Goal: Subscribe to service/newsletter

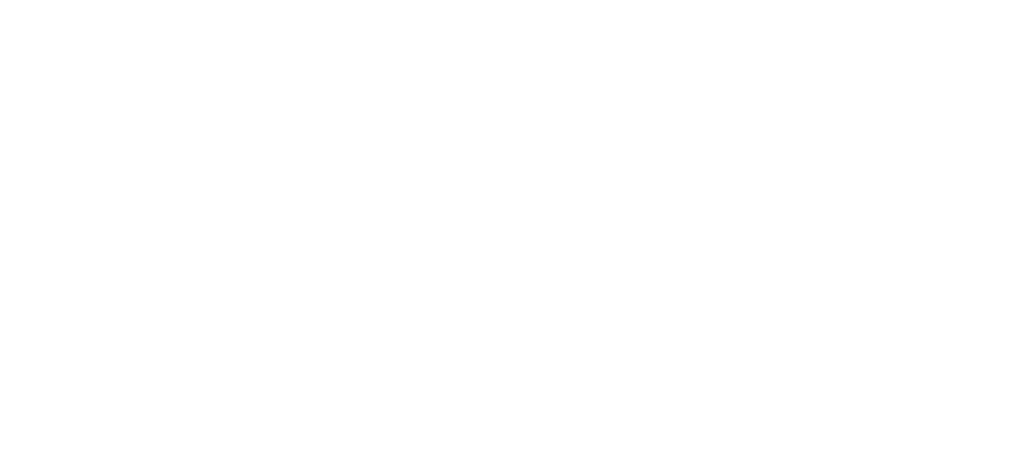
click at [0, 0] on html at bounding box center [0, 0] width 0 height 0
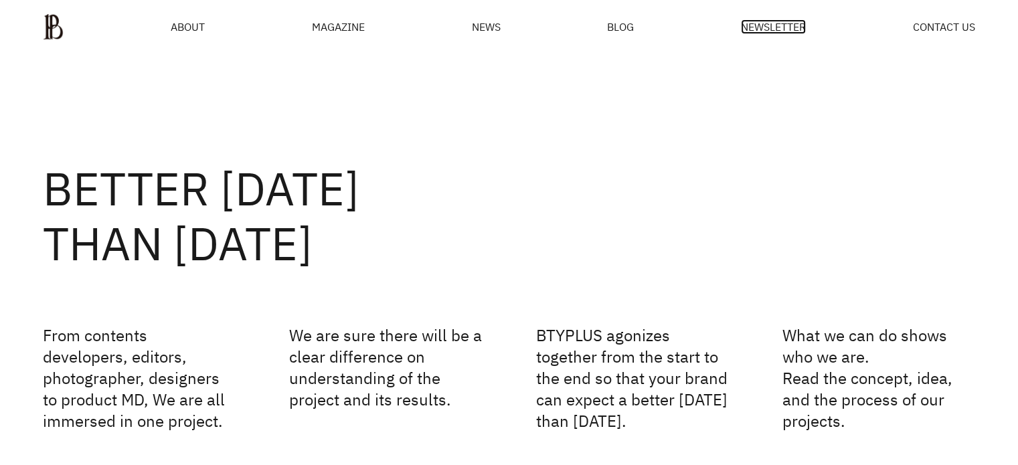
click at [802, 32] on span "NEWSLETTER" at bounding box center [773, 26] width 65 height 11
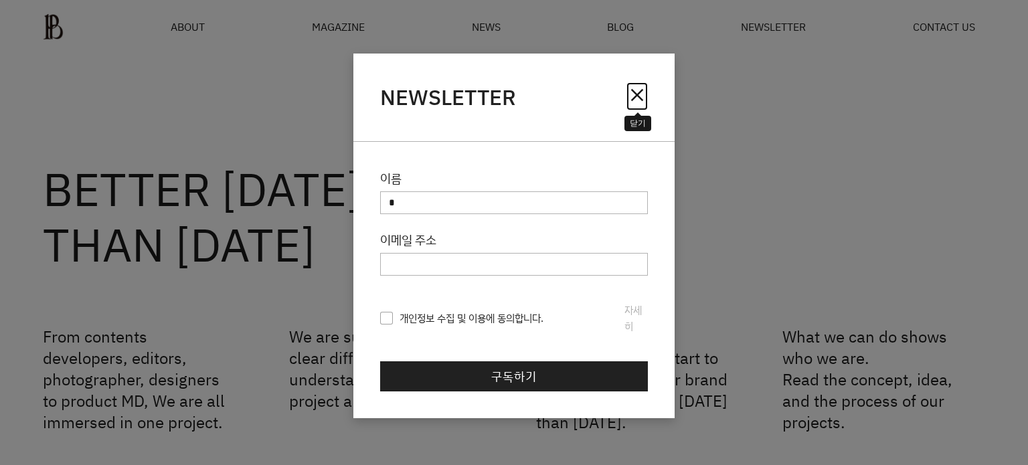
click at [640, 93] on span "close" at bounding box center [636, 94] width 21 height 21
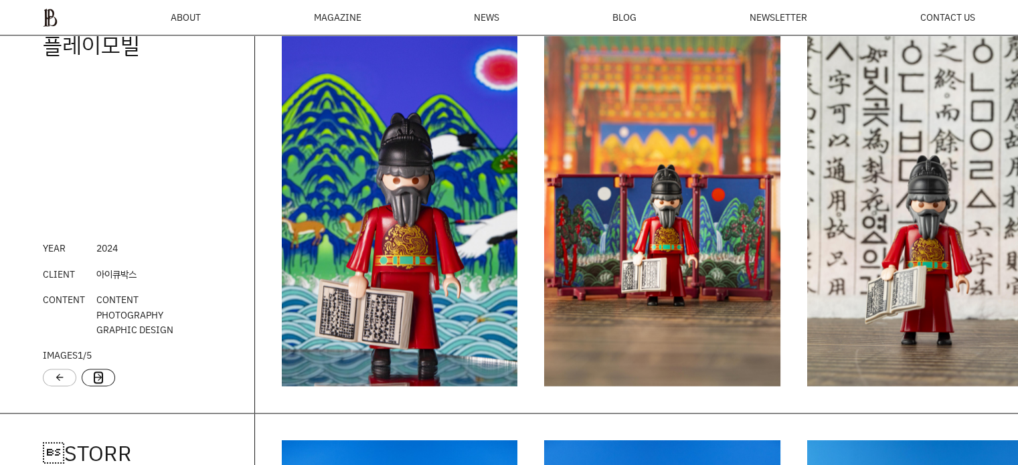
click at [93, 379] on link "arrow_forward" at bounding box center [98, 377] width 11 height 13
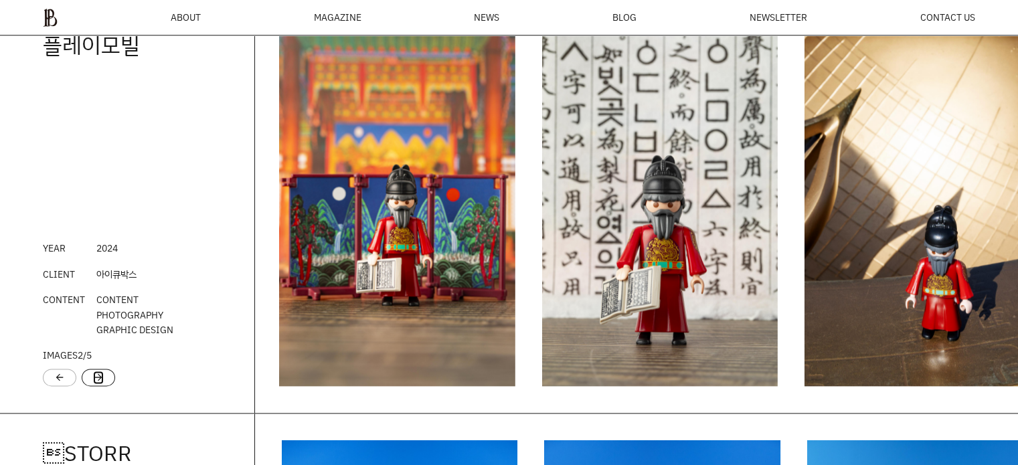
click at [93, 379] on link "arrow_forward" at bounding box center [98, 377] width 11 height 13
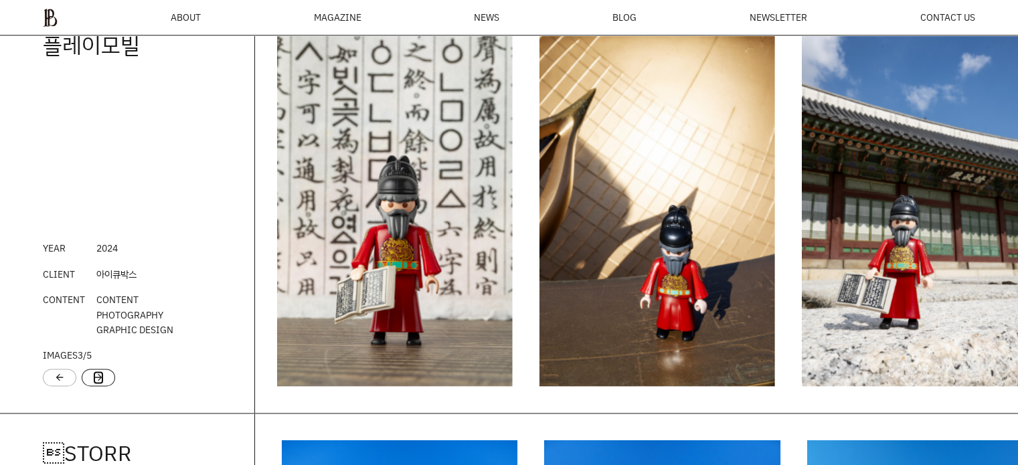
click at [93, 379] on link "arrow_forward" at bounding box center [98, 377] width 11 height 13
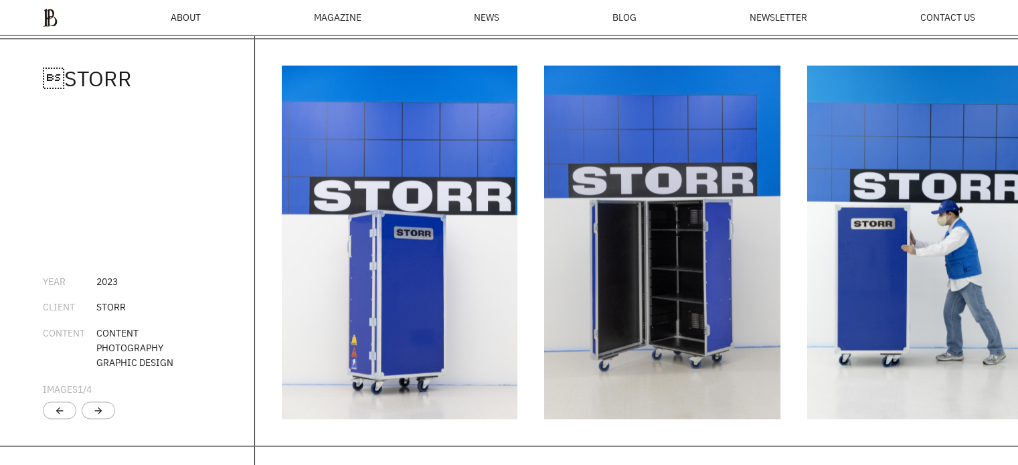
scroll to position [2163, 0]
click at [103, 417] on div "arrow_forward" at bounding box center [98, 410] width 33 height 17
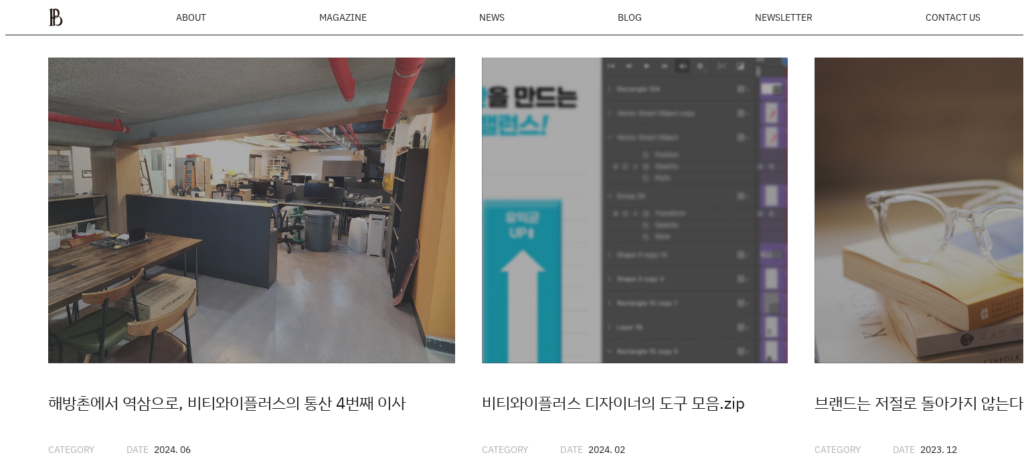
scroll to position [3271, 0]
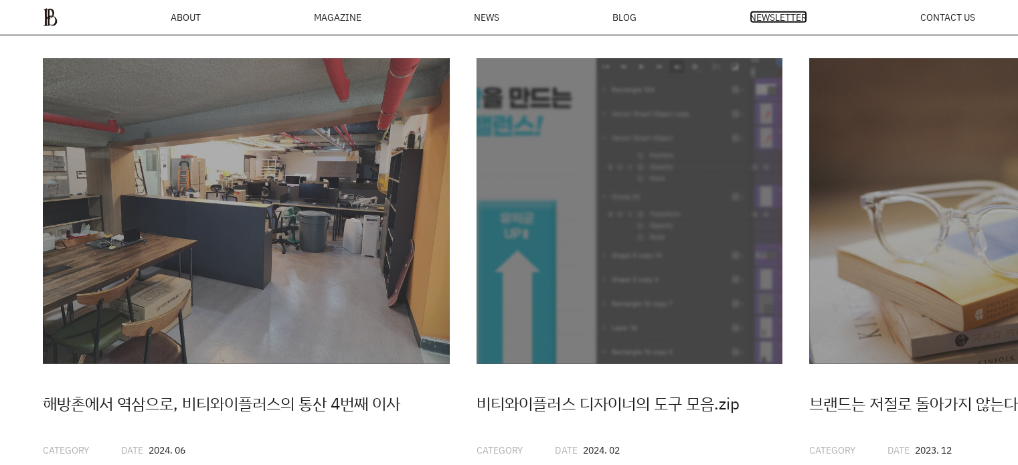
click at [776, 22] on span "NEWSLETTER" at bounding box center [779, 17] width 58 height 9
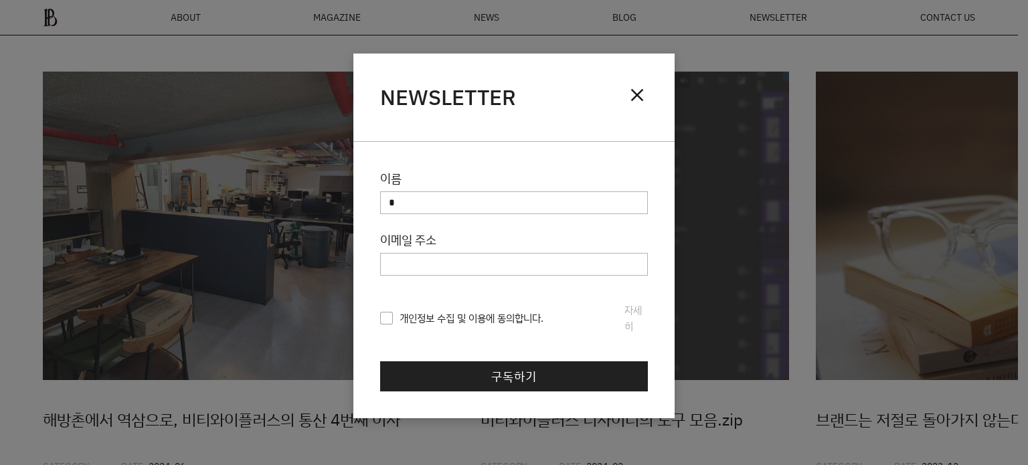
click at [455, 240] on label "이메일 주소" at bounding box center [514, 239] width 268 height 19
click at [455, 253] on input "이메일 주소" at bounding box center [514, 264] width 268 height 23
click at [458, 208] on input "이름" at bounding box center [514, 202] width 268 height 23
type input "**"
type input "*"
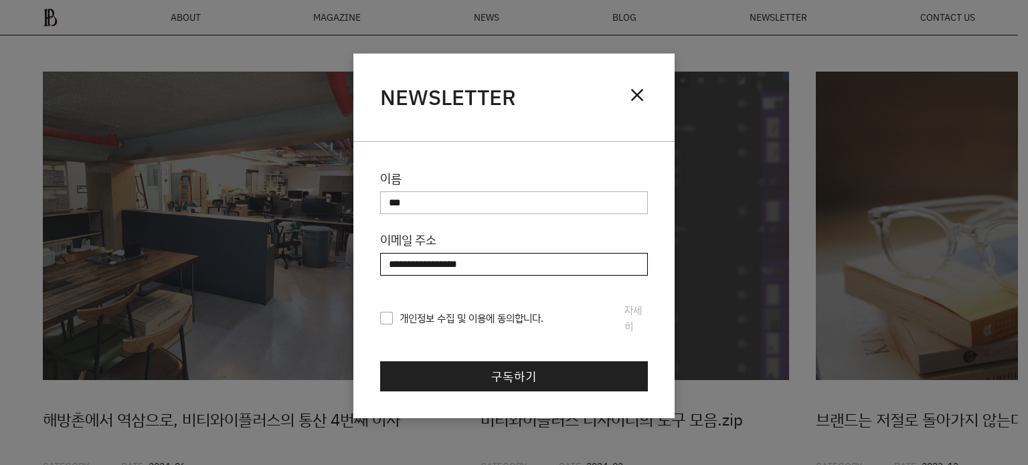
type input "**********"
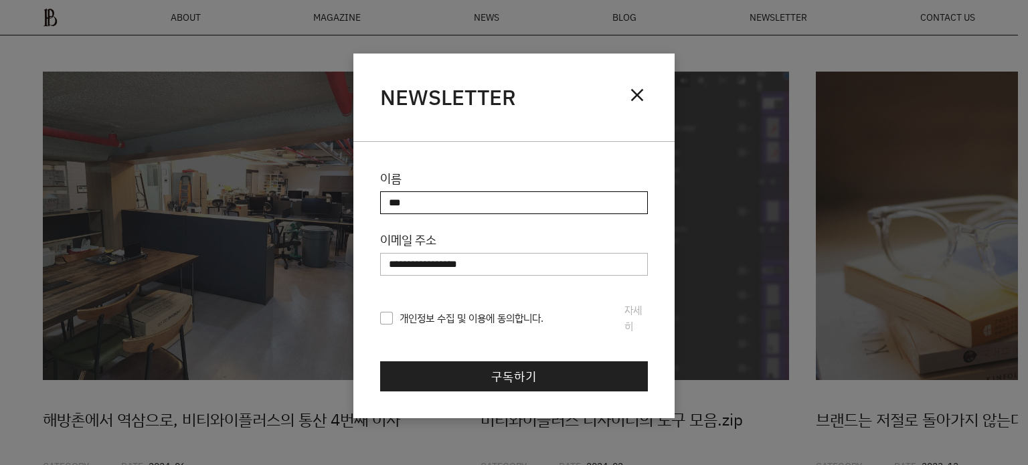
click at [452, 210] on input "**" at bounding box center [514, 202] width 268 height 23
type input "**"
click at [381, 317] on span "개인정보 수집 및 이용에 동의합니다." at bounding box center [461, 319] width 163 height 16
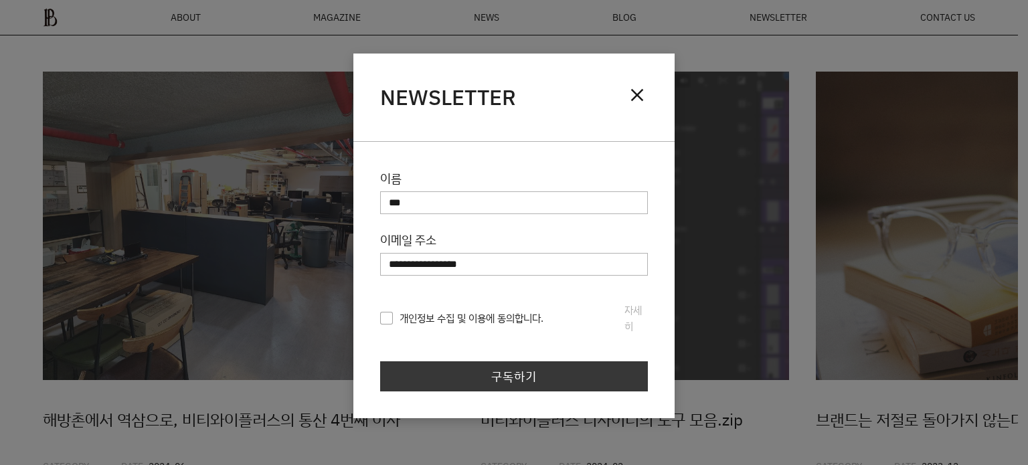
click at [458, 375] on link "구독하기" at bounding box center [514, 376] width 268 height 31
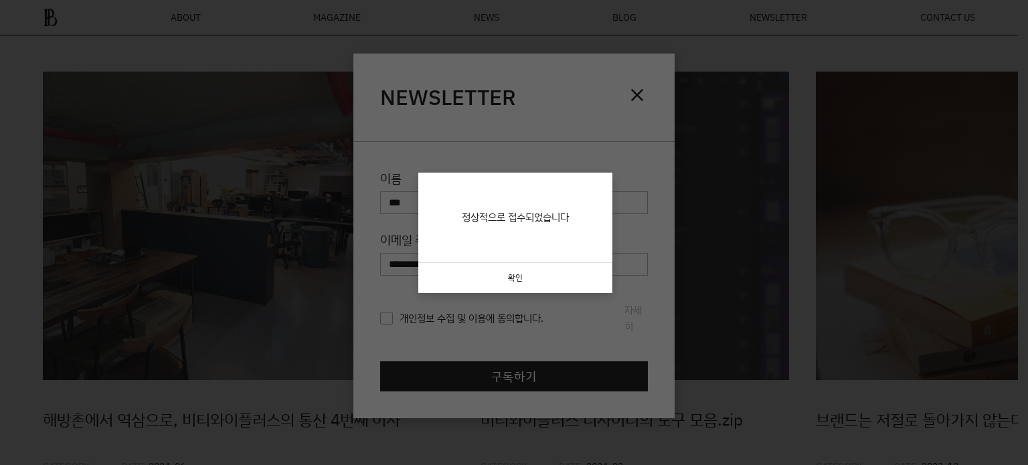
click at [512, 280] on link "확인" at bounding box center [515, 278] width 194 height 30
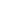
click at [0, 0] on html at bounding box center [0, 0] width 0 height 0
